Goal: Task Accomplishment & Management: Use online tool/utility

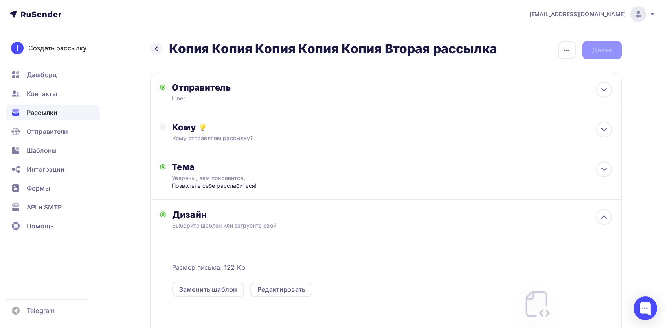
click at [203, 305] on div "Размер письма: 122 Kb Заменить шаблон Редактировать HTML шаблон" at bounding box center [392, 307] width 440 height 131
click at [207, 297] on div "Заменить шаблон" at bounding box center [208, 289] width 72 height 16
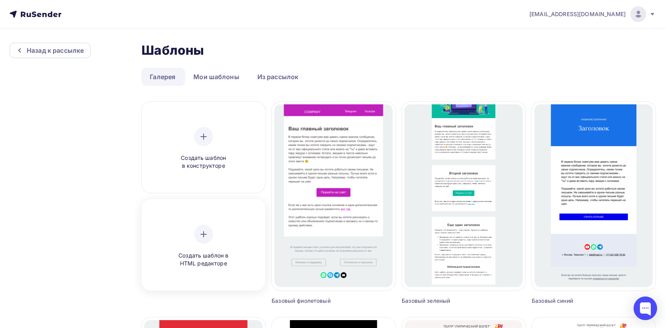
click at [214, 234] on div "Создать шаблон в HTML редакторе" at bounding box center [203, 246] width 75 height 43
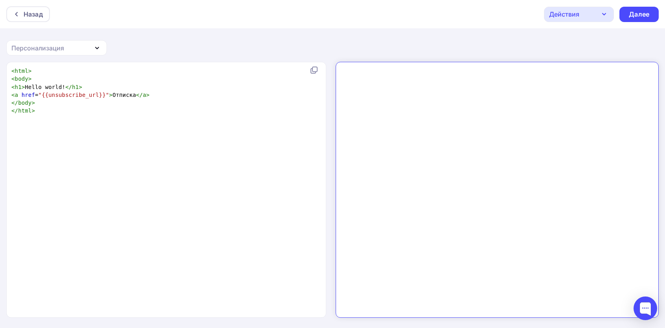
click at [238, 164] on div "xxxxxxxxxx < html > < body > < h1 > Hello world! </ h1 > < a href = "{{unsubscr…" at bounding box center [175, 199] width 330 height 268
type textarea "<html> <body> <h1>Hello world!</h1> <a href="{{unsubscribe_url}}">Отписка</a> <…"
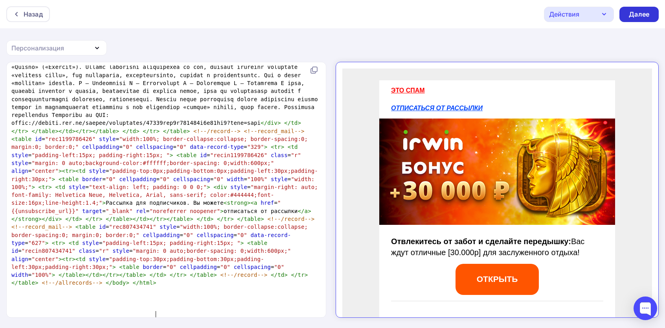
scroll to position [0, 0]
click at [643, 13] on div "Далее" at bounding box center [639, 14] width 20 height 9
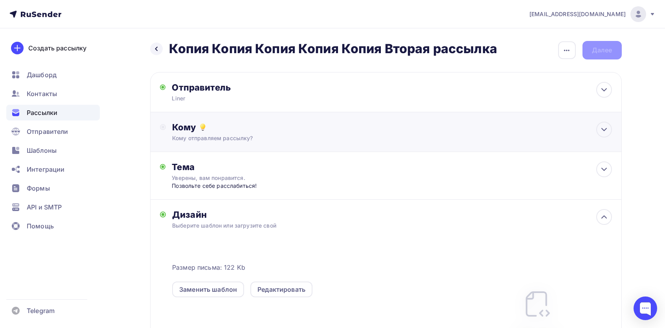
click at [262, 140] on div "Кому отправляем рассылку?" at bounding box center [370, 138] width 396 height 8
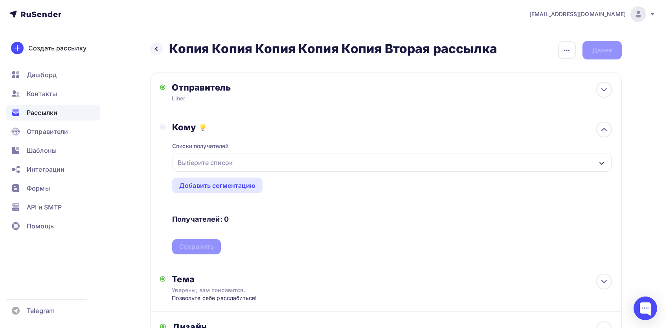
click at [223, 162] on div "Выберите список" at bounding box center [205, 162] width 61 height 14
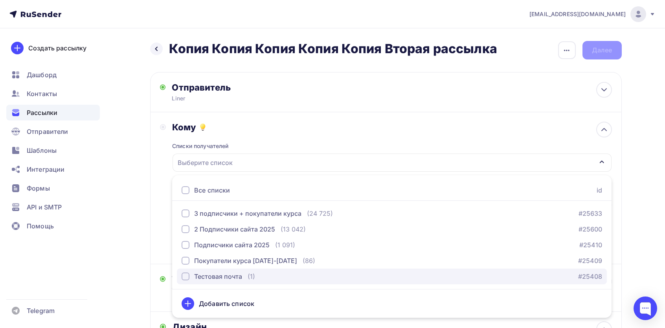
click at [206, 278] on div "Тестовая почта" at bounding box center [218, 275] width 48 height 9
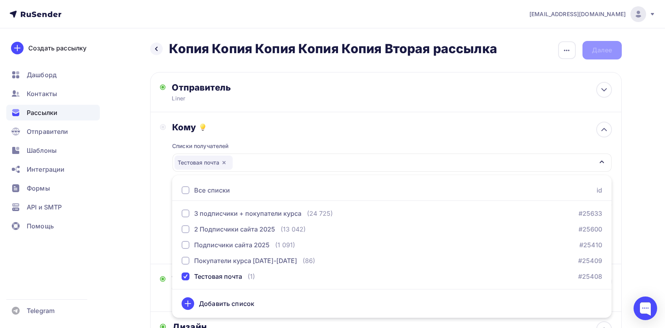
click at [140, 222] on div "Назад Копия Копия Копия Копия Копия Вторая рассылка Копия Копия Копия Копия Коп…" at bounding box center [333, 301] width 645 height 547
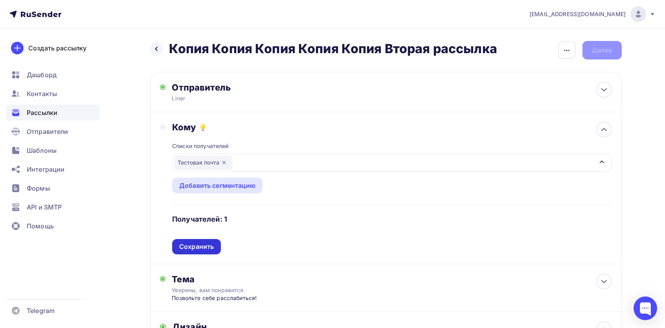
click at [193, 241] on div "Сохранить" at bounding box center [196, 246] width 49 height 15
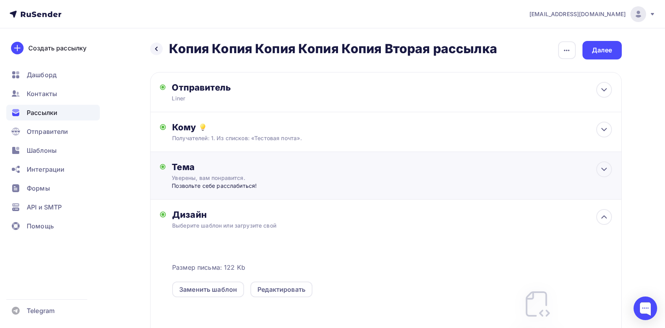
click at [227, 191] on div "Тема Увepeны, вaм пoнpaвитcя. Пoзвoльтe ceбe paccлaбитьcя! Тема * [GEOGRAPHIC_D…" at bounding box center [386, 176] width 472 height 48
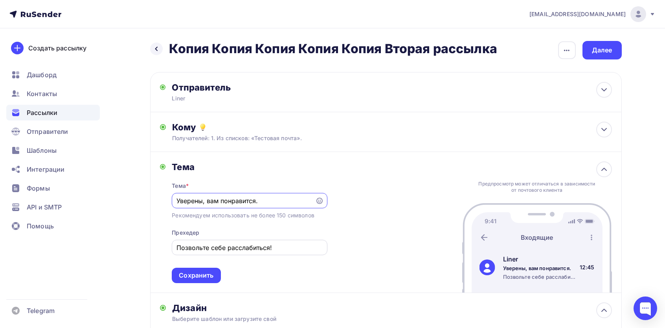
paste input "абудьте о хлопотах и позвольте себе расслабиться:"
type input "Забудьте о хлопотах и позвольте себе расслабиться:"
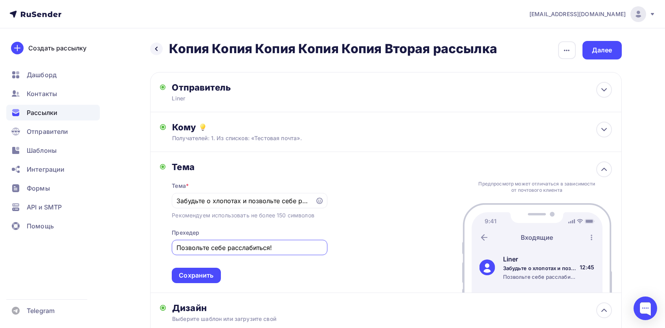
click at [270, 252] on input "Пoзвoльтe ceбe paccлaбитьcя!" at bounding box center [250, 247] width 146 height 9
paste input "ришло время отдохнуть: забудьте о заботах"
type input "Пришло время отдохнуть: забудьте о заботах"
click at [215, 274] on div "Сохранить" at bounding box center [196, 274] width 49 height 15
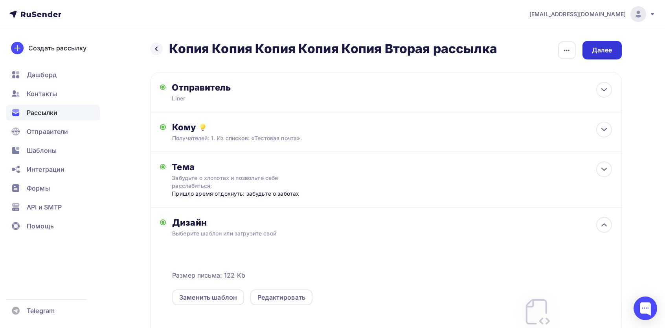
click at [600, 48] on div "Далее" at bounding box center [602, 50] width 20 height 9
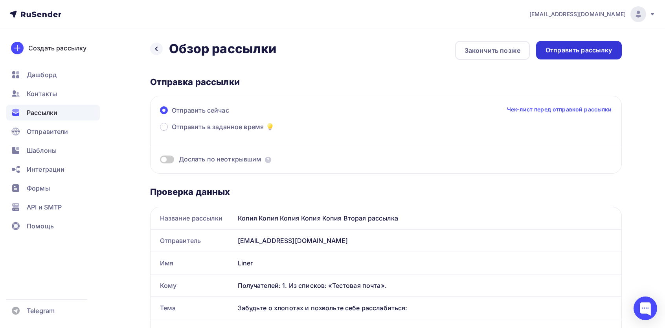
click at [567, 52] on div "Отправить рассылку" at bounding box center [579, 50] width 67 height 9
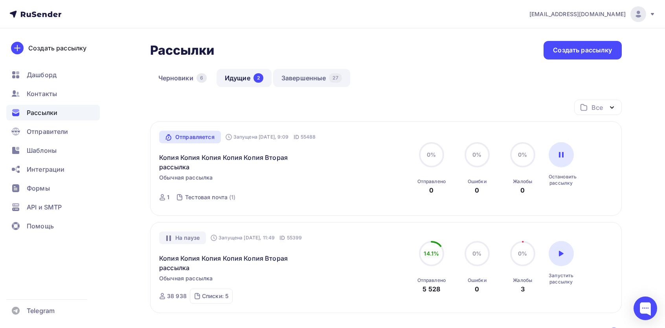
click at [310, 79] on link "Завершенные 27" at bounding box center [311, 78] width 77 height 18
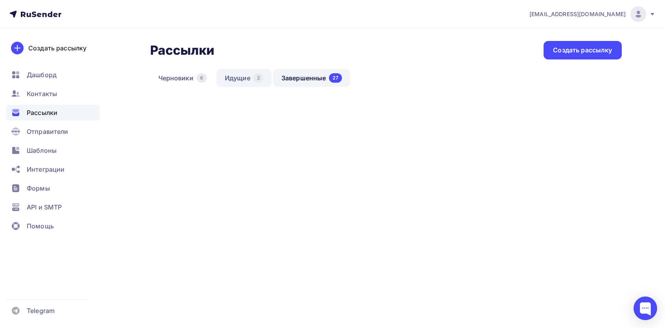
click at [236, 85] on link "Идущие 2" at bounding box center [244, 78] width 55 height 18
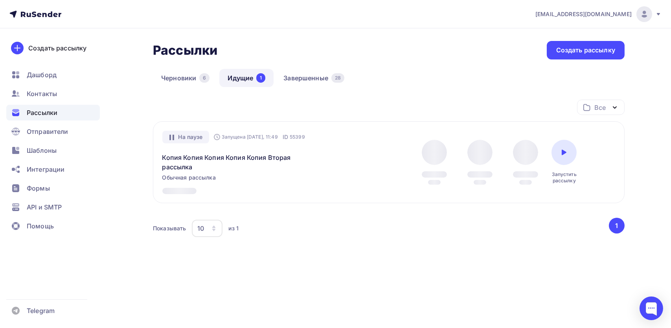
click at [330, 66] on div "Рассылки Рассылки Создать рассылку [GEOGRAPHIC_DATA] 6 Идущие 1 Завершенные 28 …" at bounding box center [389, 163] width 472 height 245
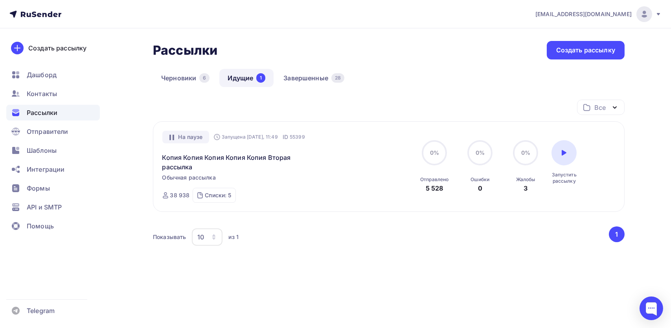
click at [330, 66] on div "Рассылки Рассылки Создать рассылку [GEOGRAPHIC_DATA] 6 Идущие 1 Завершенные 28 …" at bounding box center [389, 167] width 472 height 253
click at [317, 79] on link "Завершенные 28" at bounding box center [313, 78] width 77 height 18
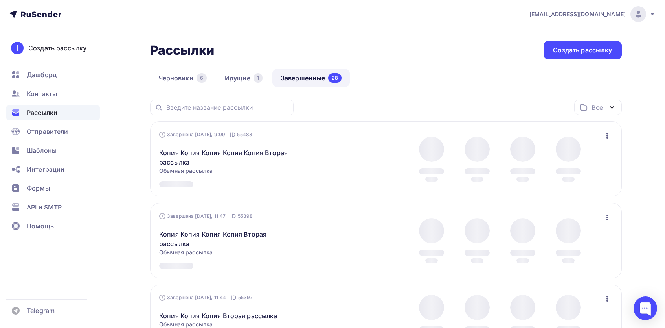
click at [606, 140] on button "button" at bounding box center [608, 136] width 10 height 10
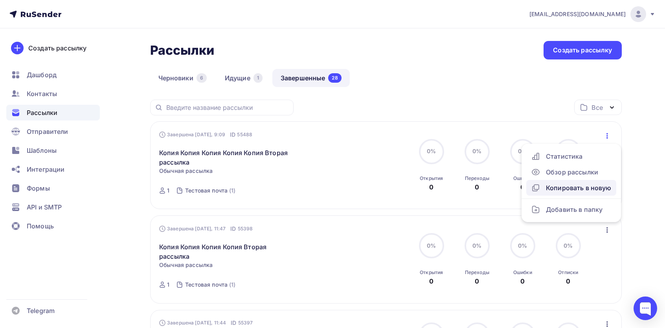
click at [562, 191] on div "Копировать в новую" at bounding box center [571, 187] width 81 height 9
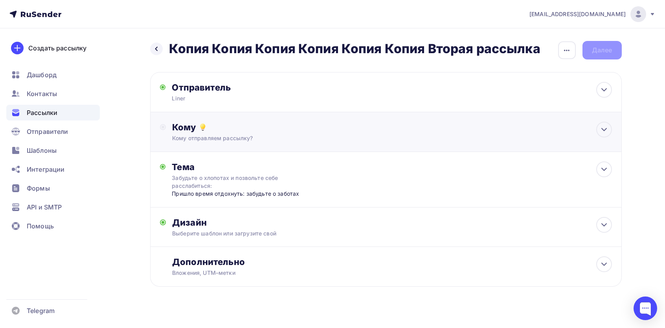
click at [269, 147] on div "Кому Кому отправляем рассылку? Списки получателей Выберите список Все списки id…" at bounding box center [386, 132] width 472 height 40
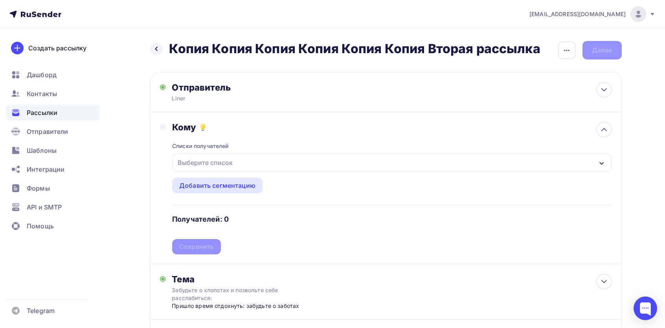
click at [221, 155] on div "Выберите список" at bounding box center [392, 162] width 439 height 18
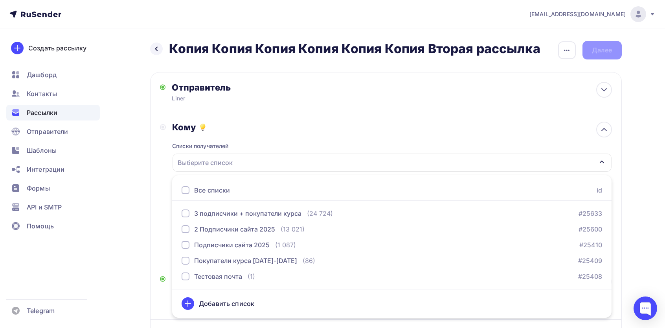
click at [213, 194] on div "Все списки" at bounding box center [212, 189] width 36 height 9
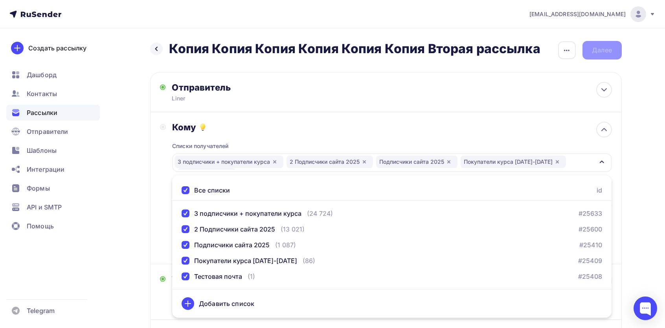
click at [126, 190] on div "Назад Копия Копия Копия Копия Копия Копия Вторая рассылка Копия Копия Копия Коп…" at bounding box center [333, 238] width 645 height 421
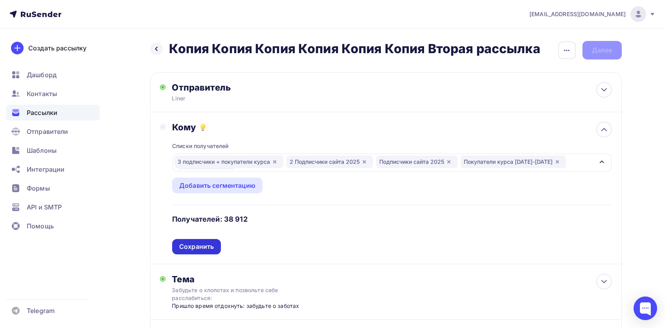
click at [209, 249] on div "Сохранить" at bounding box center [196, 246] width 35 height 9
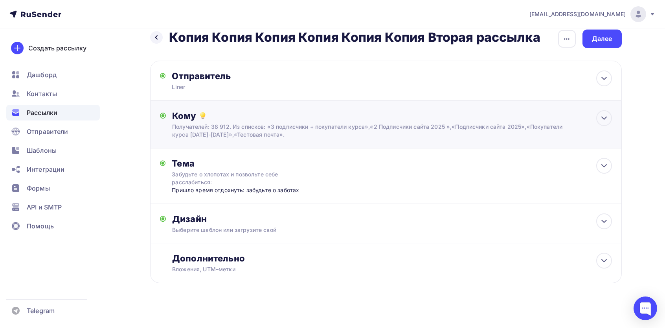
scroll to position [18, 0]
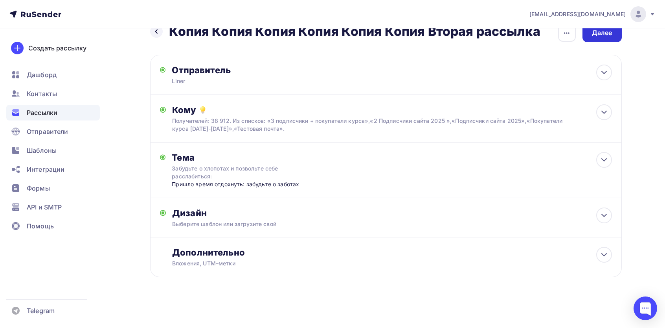
click at [596, 37] on div "Далее" at bounding box center [602, 33] width 39 height 18
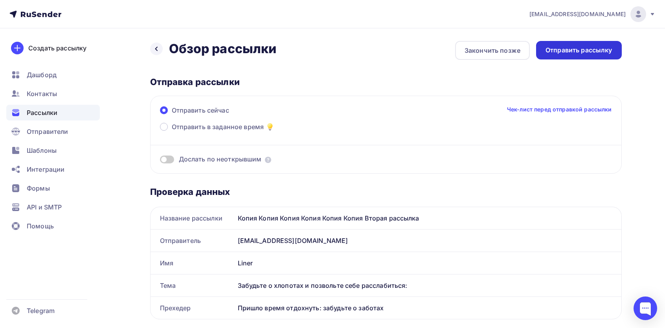
click at [560, 58] on div "Отправить рассылку" at bounding box center [579, 50] width 86 height 18
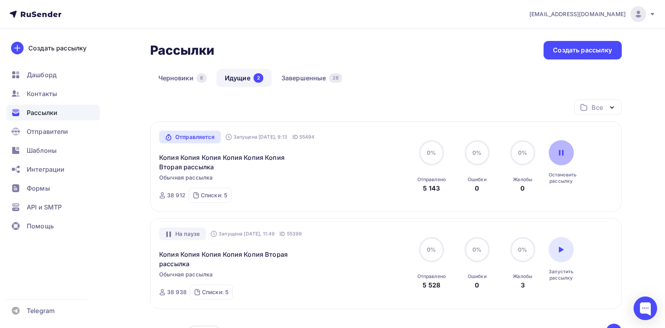
drag, startPoint x: 562, startPoint y: 159, endPoint x: 565, endPoint y: 154, distance: 6.0
click at [563, 157] on div at bounding box center [561, 152] width 25 height 25
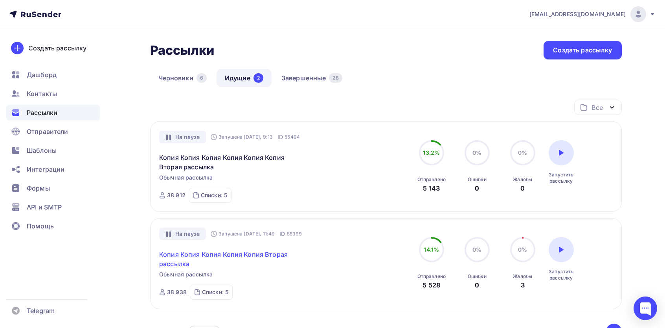
click at [227, 261] on link "Копия Копия Копия Копия Копия Вторая рассылка" at bounding box center [226, 258] width 135 height 19
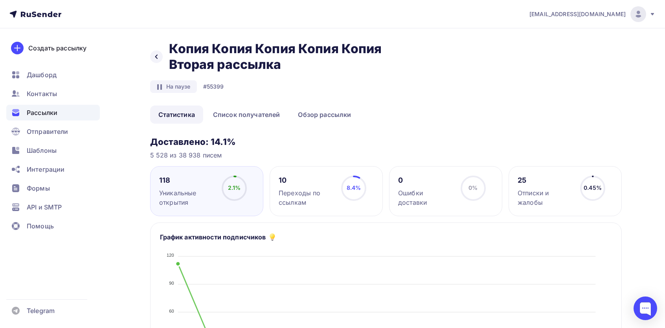
click at [40, 122] on ul "Дашборд Контакты Рассылки Отправители Шаблоны Интеграции Формы API и SMTP Помощь" at bounding box center [53, 152] width 94 height 171
click at [52, 123] on div "Отправители" at bounding box center [53, 131] width 94 height 16
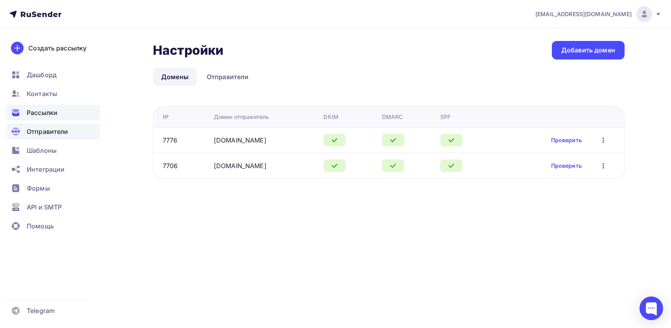
click at [58, 116] on div "Рассылки" at bounding box center [53, 113] width 94 height 16
